Goal: Task Accomplishment & Management: Manage account settings

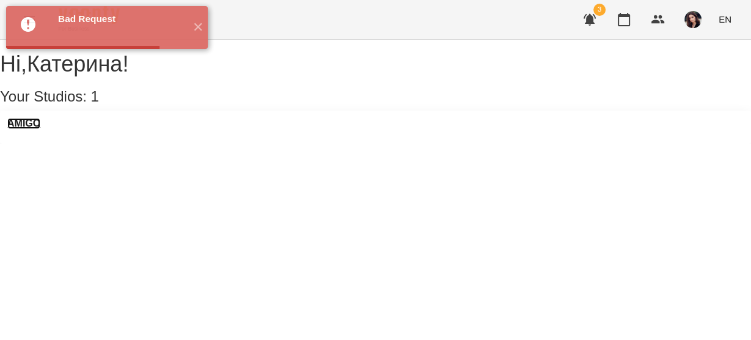
click at [32, 129] on h3 "AMIGO" at bounding box center [23, 123] width 33 height 11
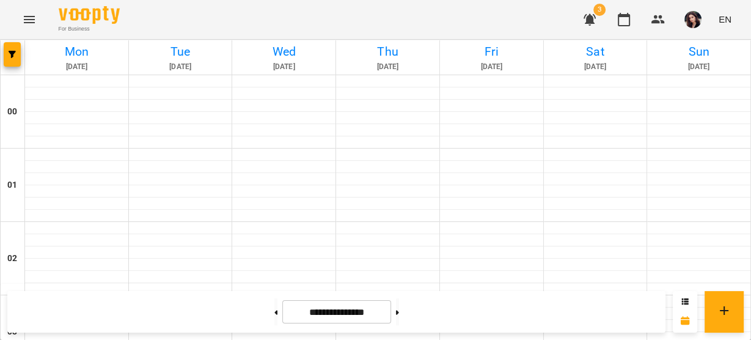
scroll to position [829, 0]
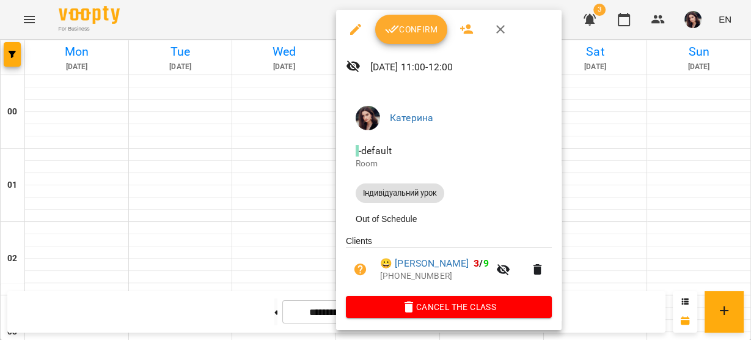
click at [415, 37] on button "Confirm" at bounding box center [411, 29] width 72 height 29
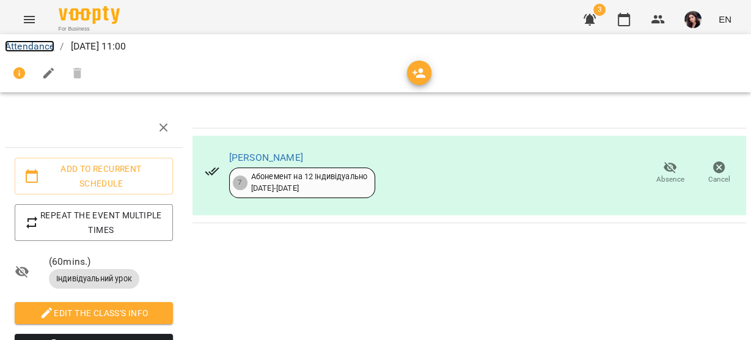
click at [42, 48] on link "Attendance" at bounding box center [29, 46] width 49 height 12
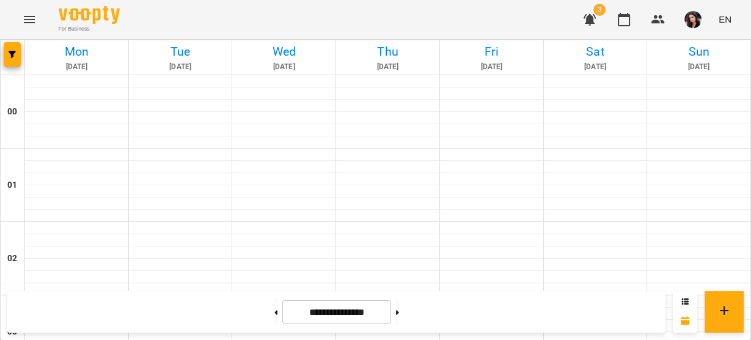
scroll to position [1273, 0]
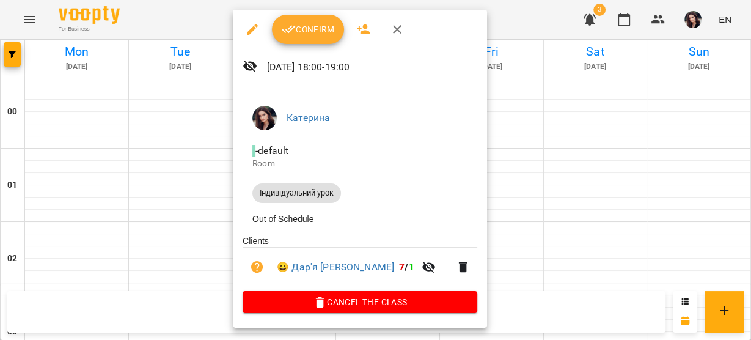
click at [310, 34] on span "Confirm" at bounding box center [308, 29] width 53 height 15
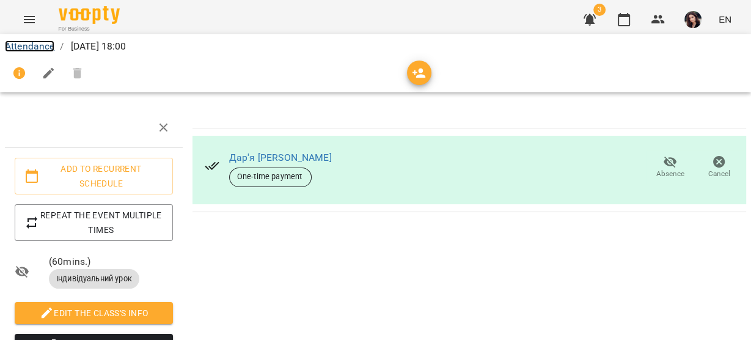
click at [17, 44] on link "Attendance" at bounding box center [29, 46] width 49 height 12
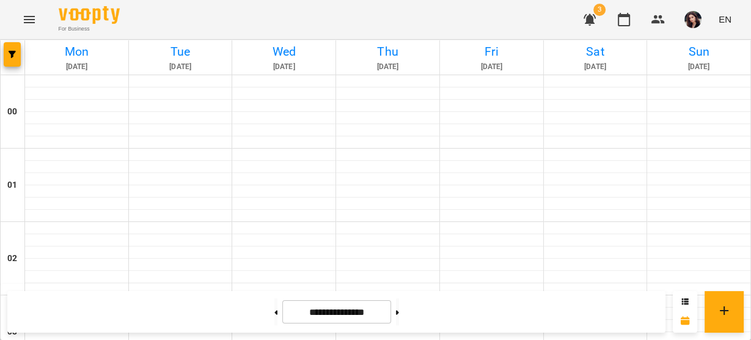
scroll to position [1301, 0]
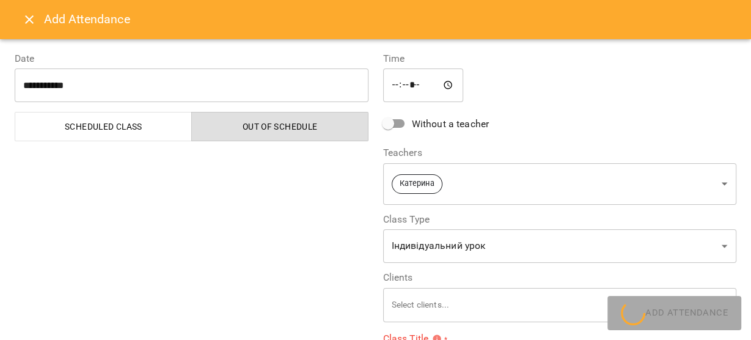
type input "**********"
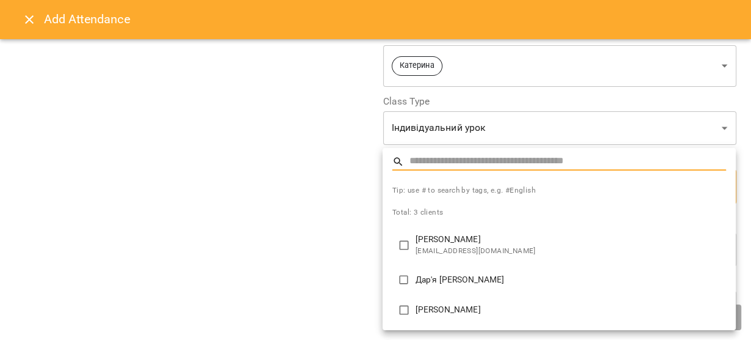
type input "**********"
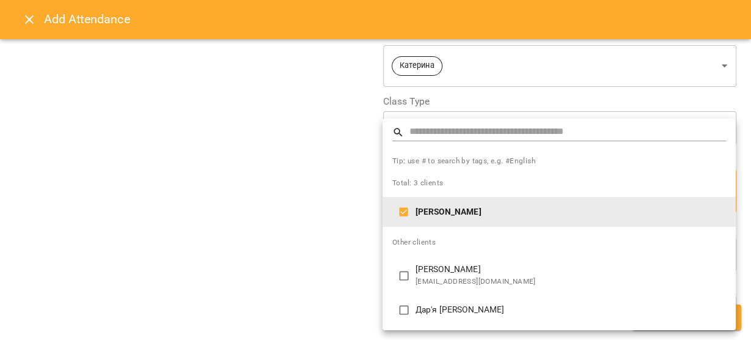
click at [257, 218] on div at bounding box center [375, 170] width 751 height 340
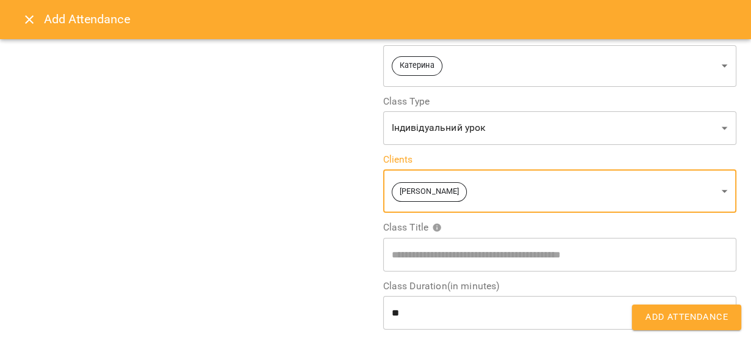
click at [706, 316] on span "Add Attendance" at bounding box center [686, 317] width 82 height 16
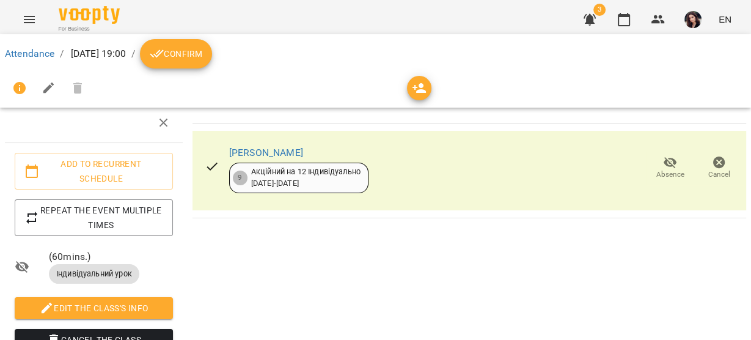
scroll to position [119, 0]
click at [202, 55] on span "Confirm" at bounding box center [176, 53] width 53 height 15
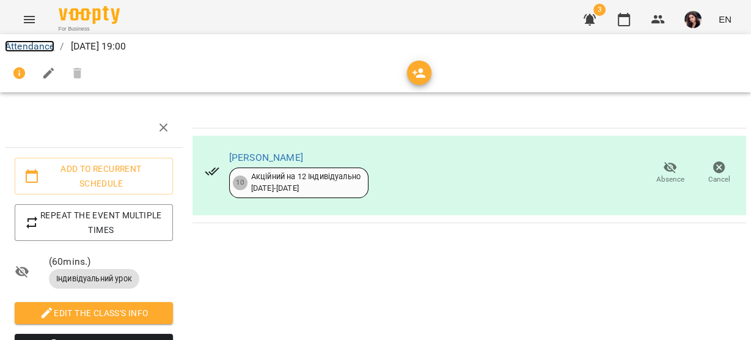
click at [29, 44] on link "Attendance" at bounding box center [29, 46] width 49 height 12
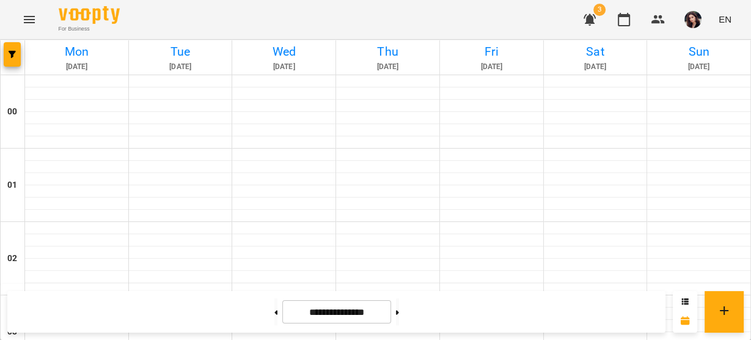
scroll to position [356, 0]
click at [696, 23] on img "button" at bounding box center [692, 19] width 17 height 17
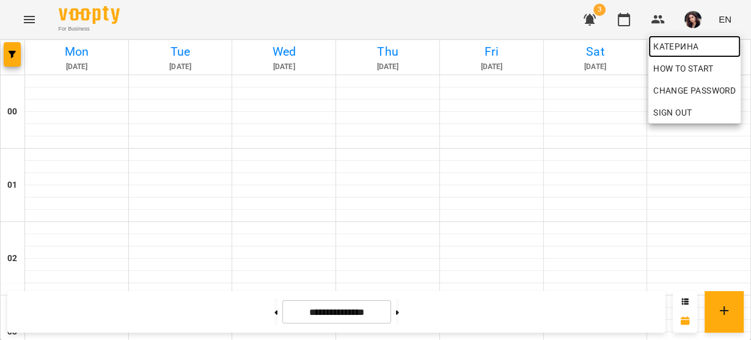
click at [684, 44] on span "Катерина" at bounding box center [694, 46] width 82 height 15
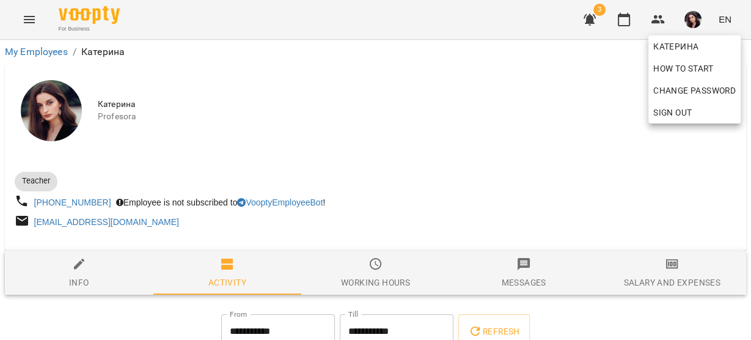
click at [650, 213] on div at bounding box center [375, 170] width 751 height 340
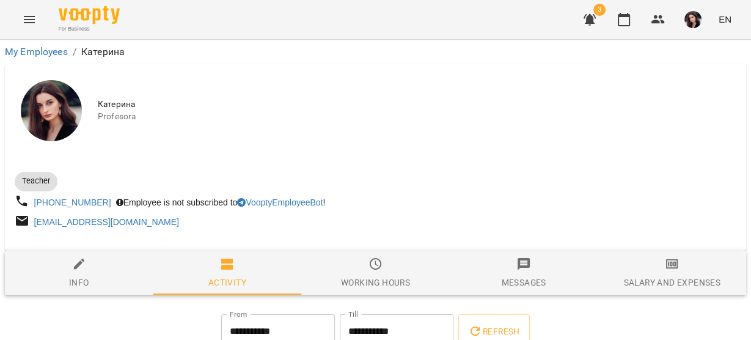
click at [588, 163] on div "Teacher +34611841451 Employee is not subscribed to VooptyEmployeeBot ! levanovi…" at bounding box center [375, 199] width 741 height 84
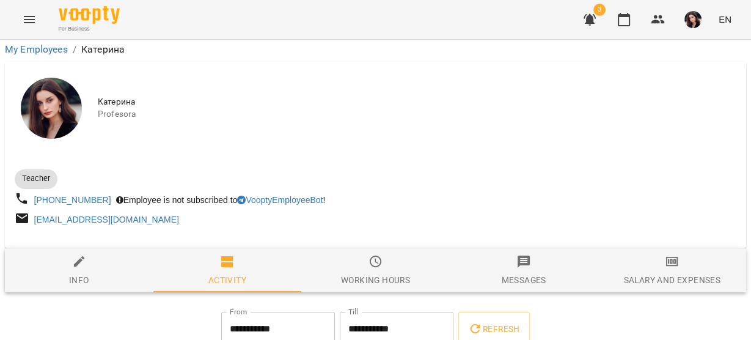
scroll to position [235, 0]
